Goal: Task Accomplishment & Management: Manage account settings

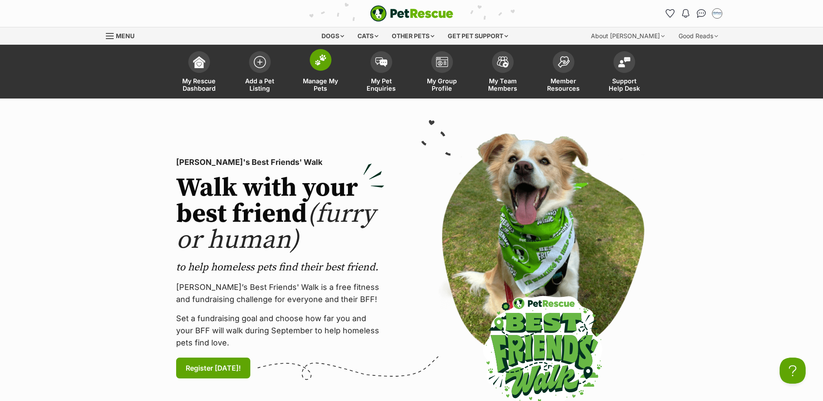
click at [319, 69] on span at bounding box center [321, 60] width 22 height 22
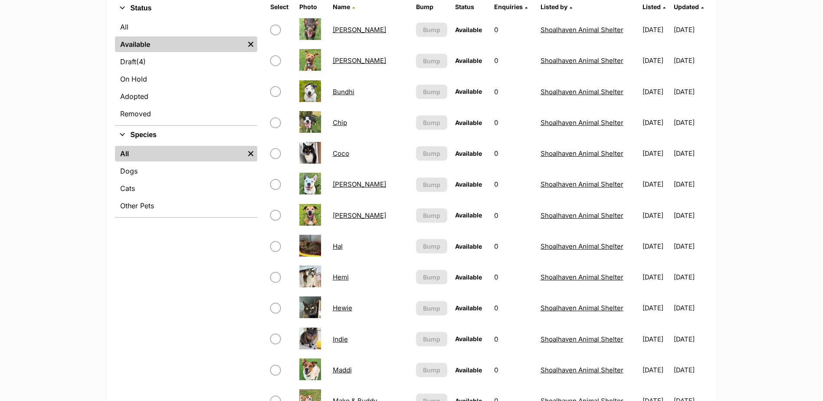
scroll to position [521, 0]
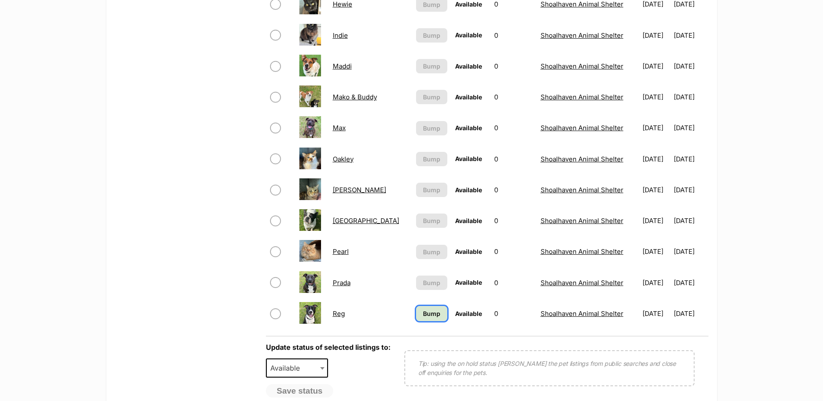
click at [416, 321] on link "Bump" at bounding box center [431, 313] width 31 height 15
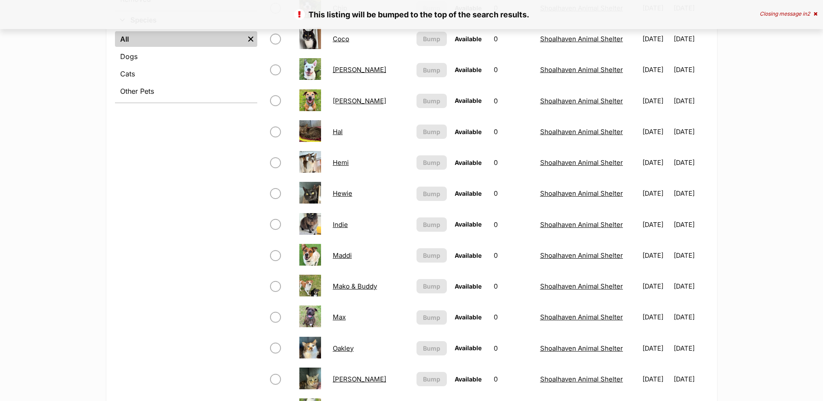
scroll to position [347, 0]
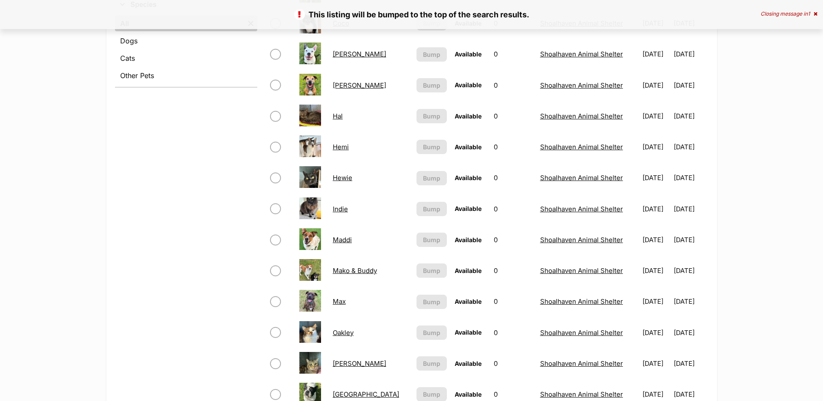
click at [344, 301] on link "Max" at bounding box center [339, 301] width 13 height 8
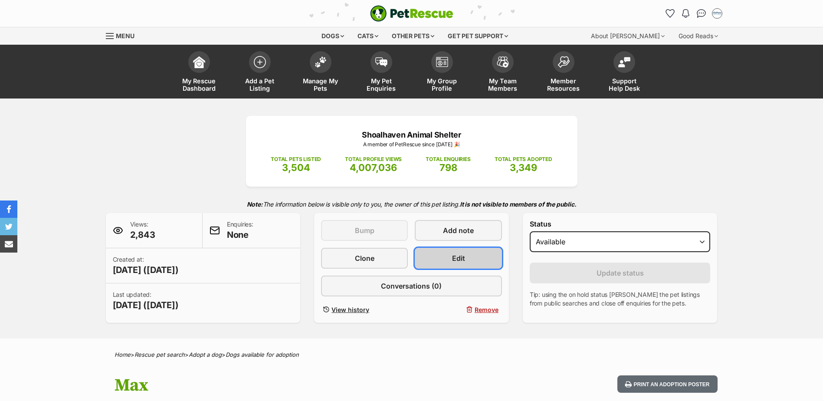
click at [436, 252] on link "Edit" at bounding box center [458, 258] width 87 height 21
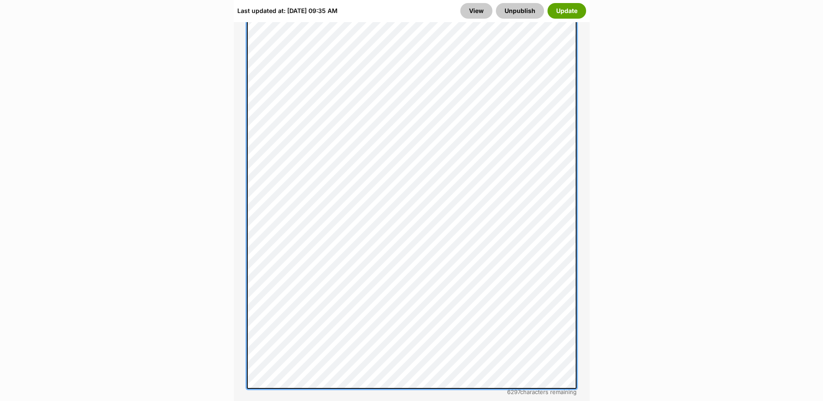
scroll to position [564, 0]
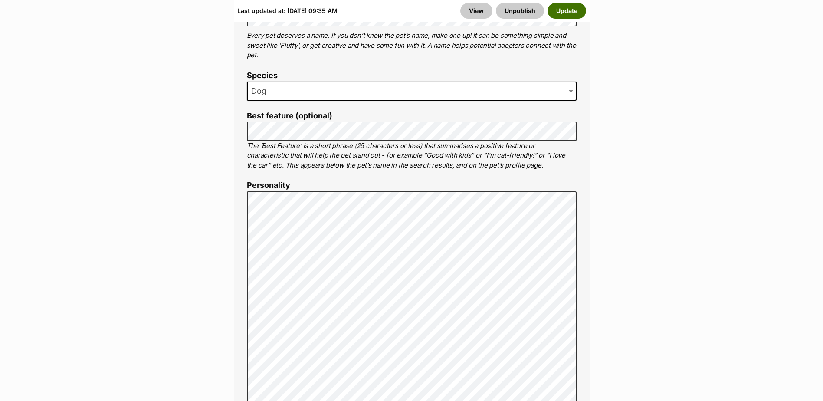
click at [557, 12] on button "Update" at bounding box center [566, 11] width 39 height 16
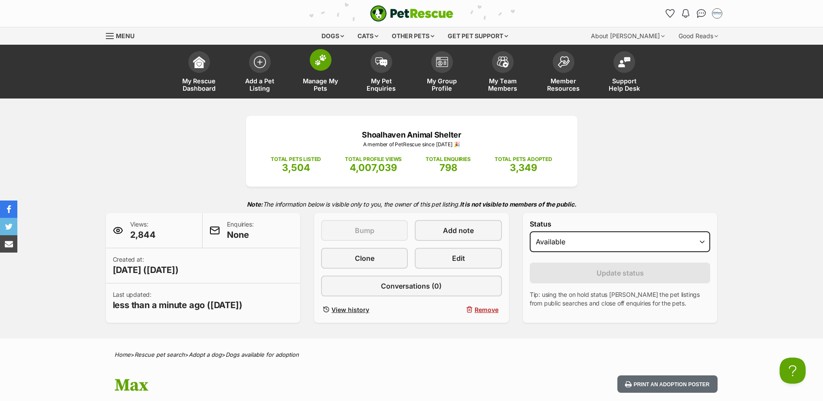
click at [318, 62] on img at bounding box center [321, 59] width 12 height 11
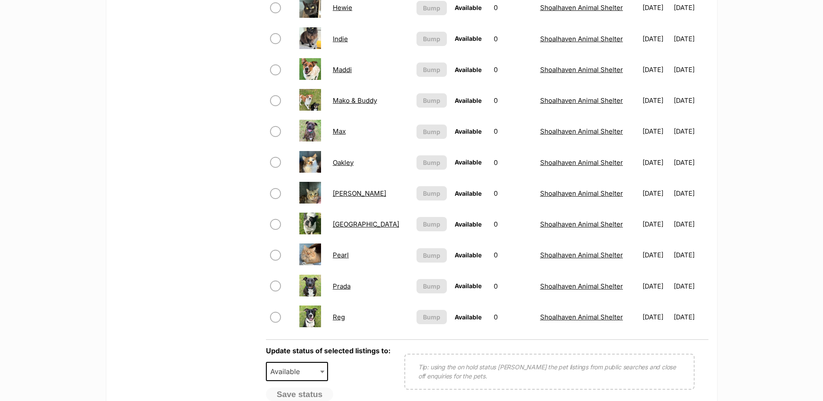
scroll to position [607, 0]
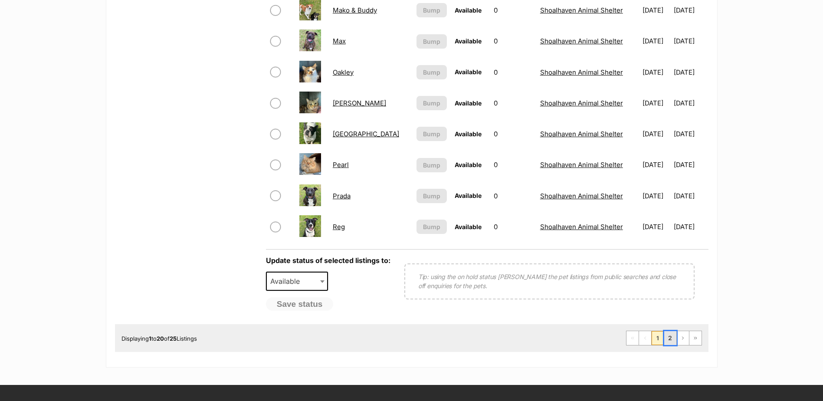
click at [672, 337] on link "2" at bounding box center [670, 338] width 12 height 14
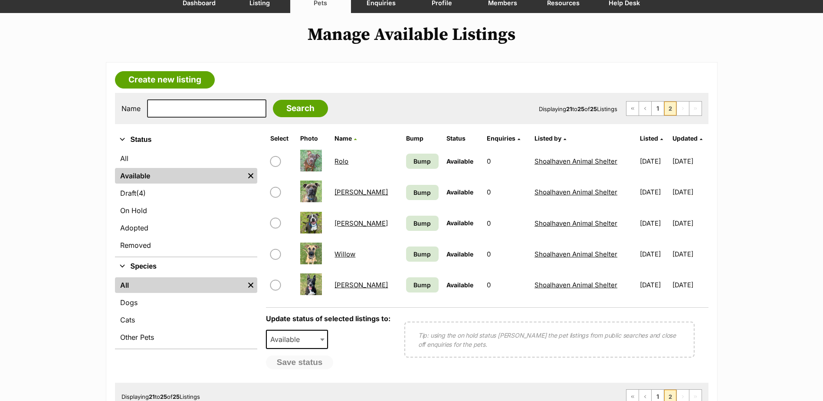
scroll to position [87, 0]
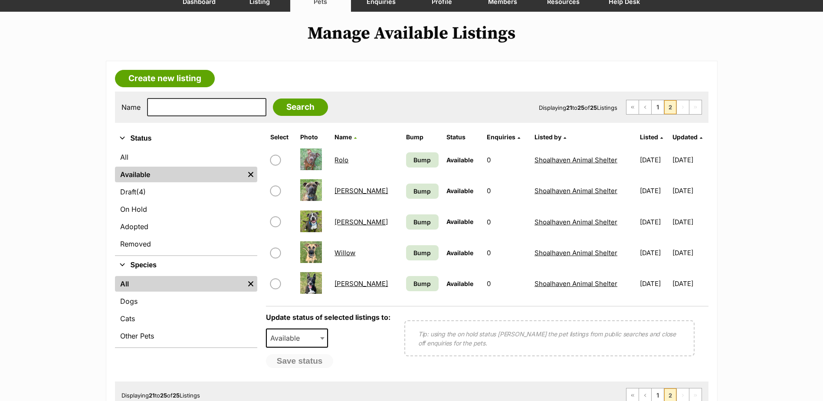
click at [344, 225] on link "[PERSON_NAME]" at bounding box center [360, 222] width 53 height 8
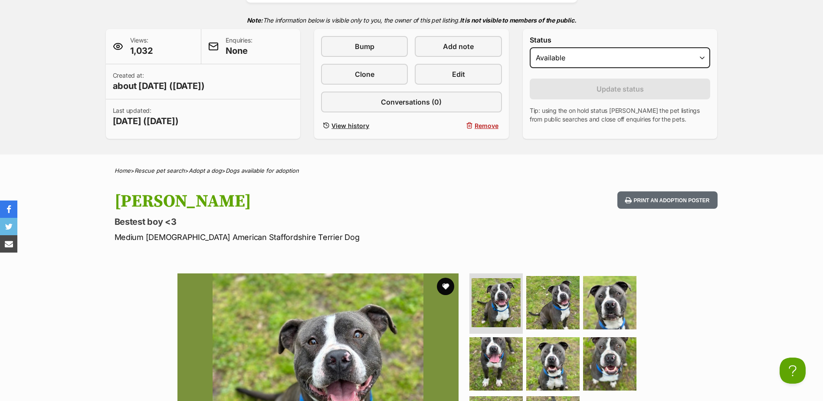
scroll to position [87, 0]
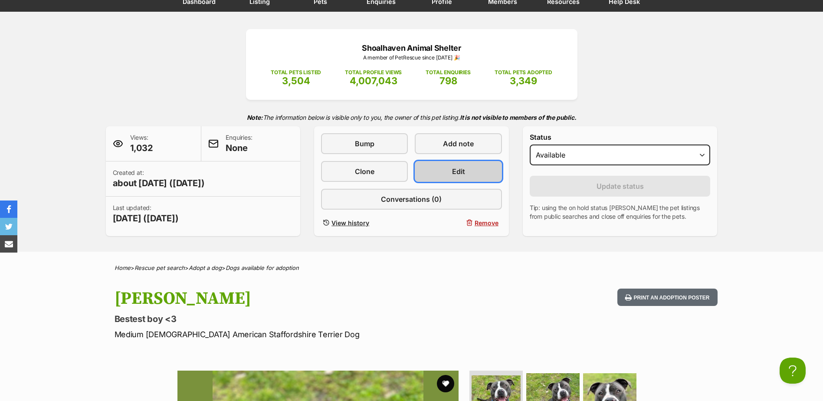
click at [455, 171] on span "Edit" at bounding box center [458, 171] width 13 height 10
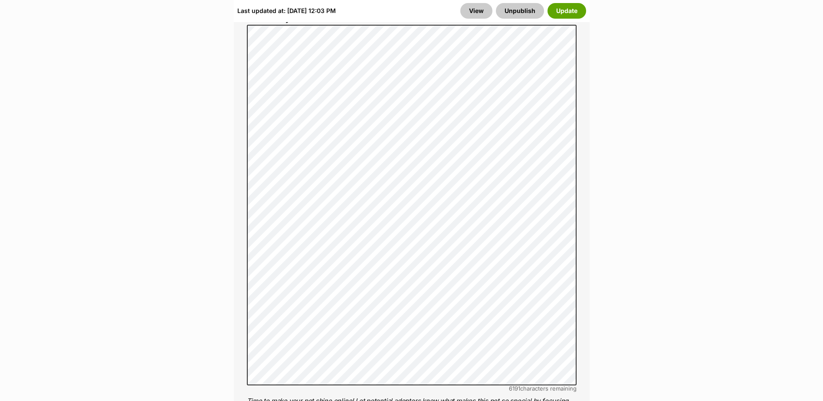
scroll to position [737, 0]
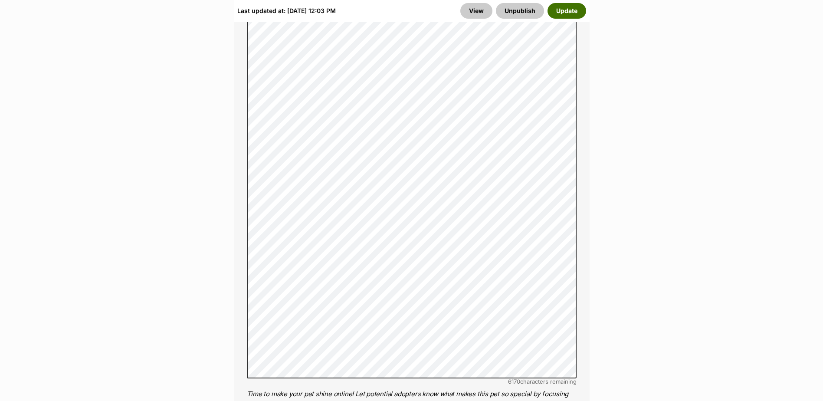
click at [558, 13] on button "Update" at bounding box center [566, 11] width 39 height 16
